Goal: Task Accomplishment & Management: Manage account settings

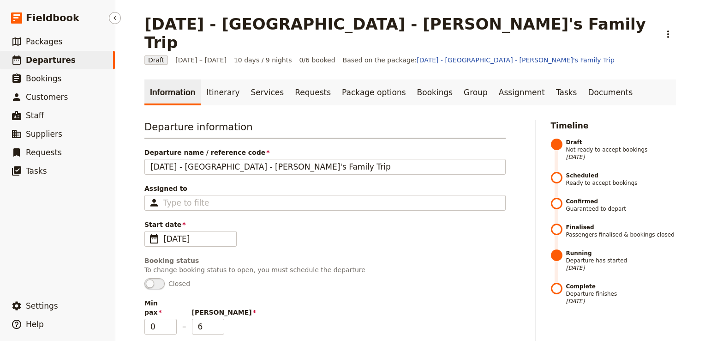
scroll to position [46, 0]
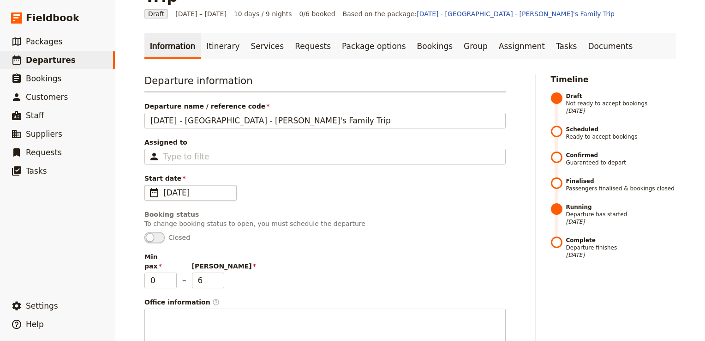
click at [174, 187] on span "[DATE]" at bounding box center [196, 192] width 67 height 11
click at [149, 185] on input "[DATE]" at bounding box center [148, 185] width 0 height 0
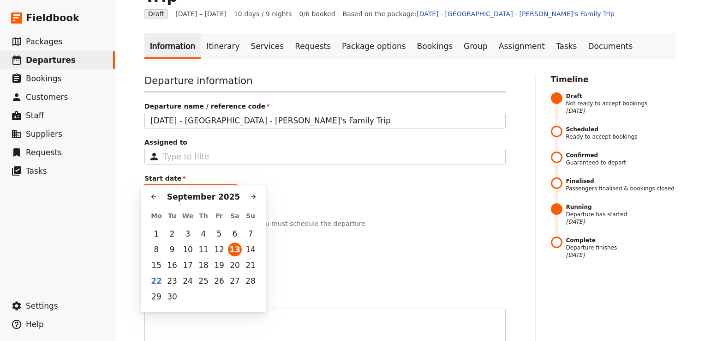
scroll to position [0, 0]
click at [253, 198] on icon "Next month" at bounding box center [253, 196] width 7 height 7
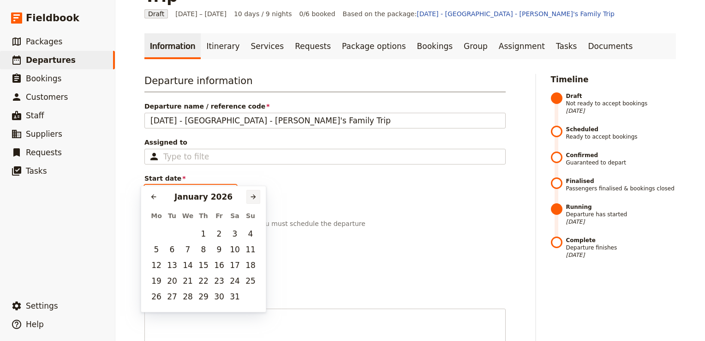
click at [253, 198] on icon "Next month" at bounding box center [253, 196] width 7 height 7
click at [249, 267] on button "15" at bounding box center [251, 265] width 14 height 14
type input "[DATE]"
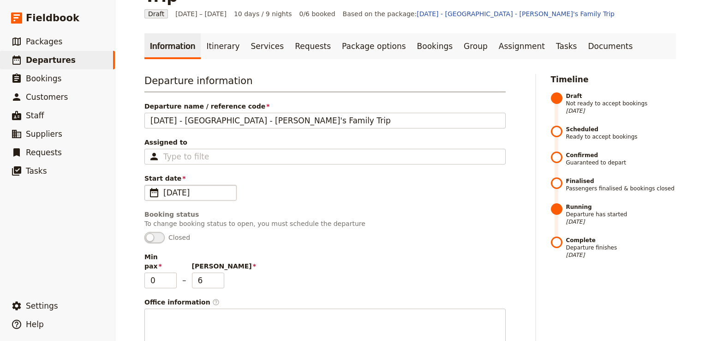
click at [354, 184] on div "Departure information Departure name / reference code [DATE] - [GEOGRAPHIC_DATA…" at bounding box center [324, 226] width 361 height 304
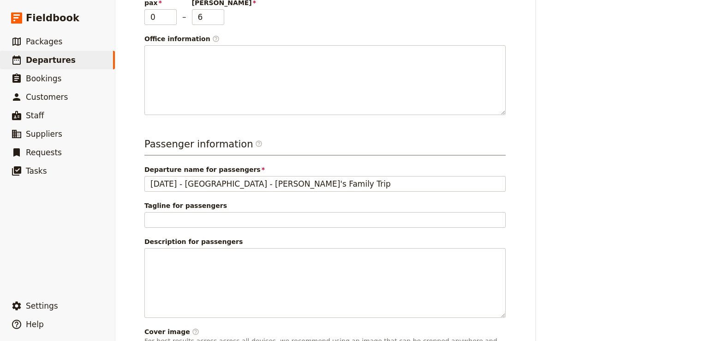
scroll to position [355, 0]
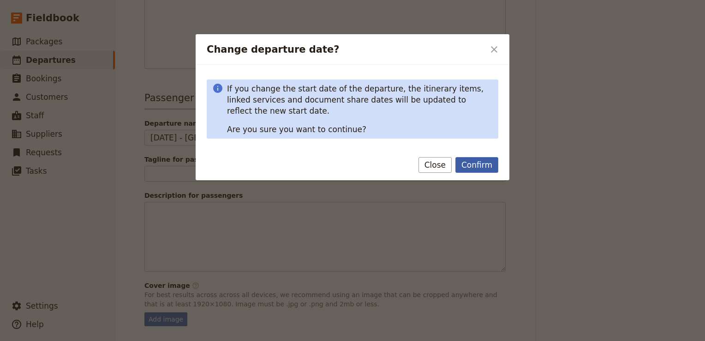
click at [484, 167] on button "Confirm" at bounding box center [477, 165] width 43 height 16
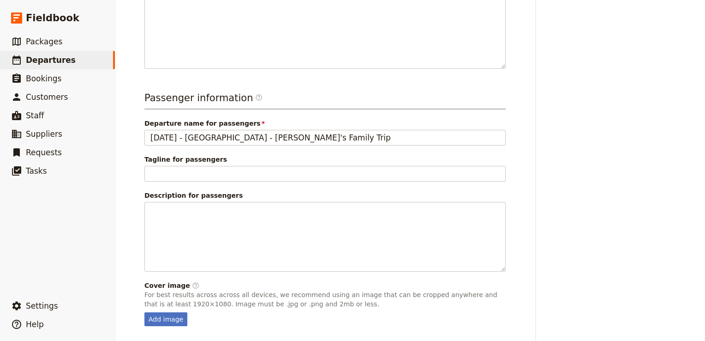
scroll to position [0, 0]
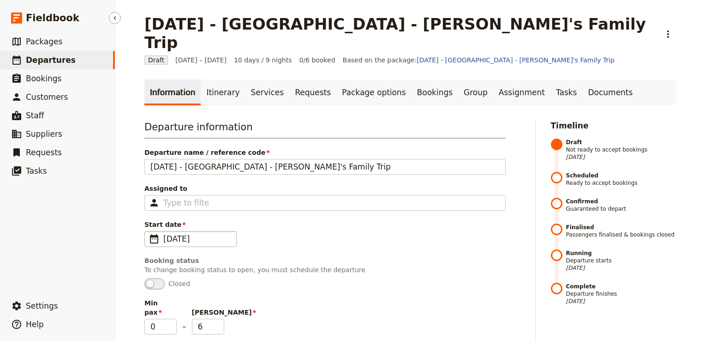
click at [73, 62] on link "​ Departures" at bounding box center [57, 60] width 115 height 18
